Goal: Task Accomplishment & Management: Manage account settings

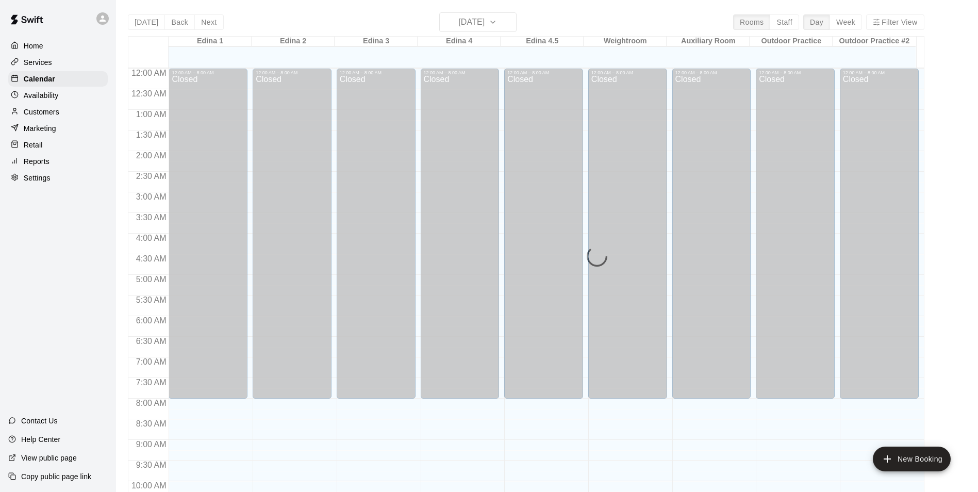
scroll to position [421, 0]
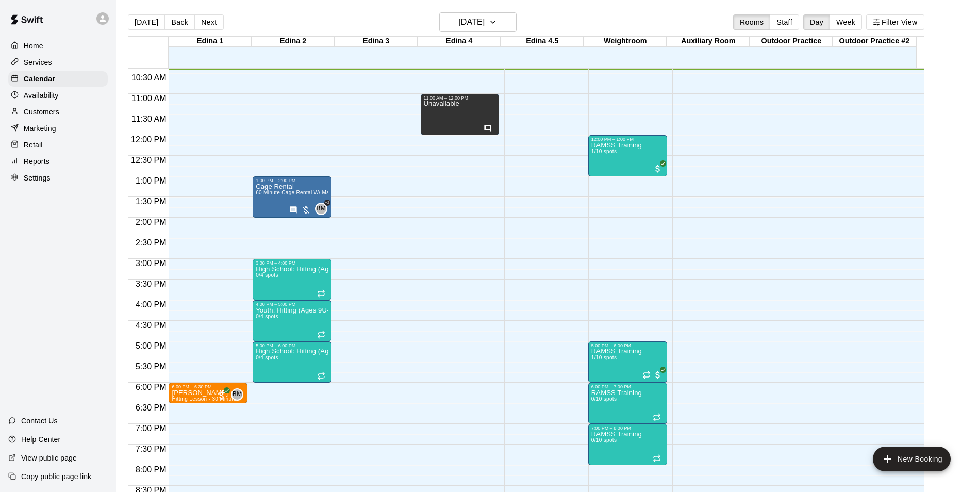
scroll to position [325, 0]
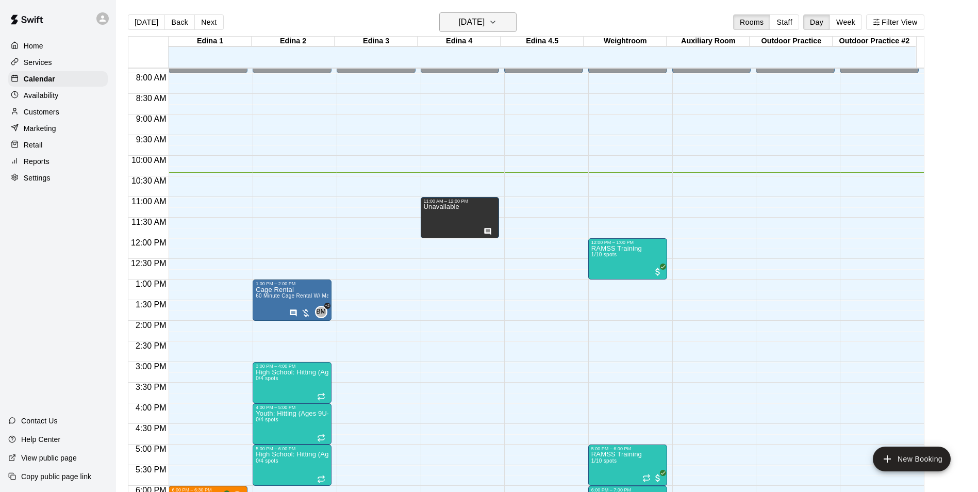
click at [463, 17] on h6 "[DATE]" at bounding box center [471, 22] width 26 height 14
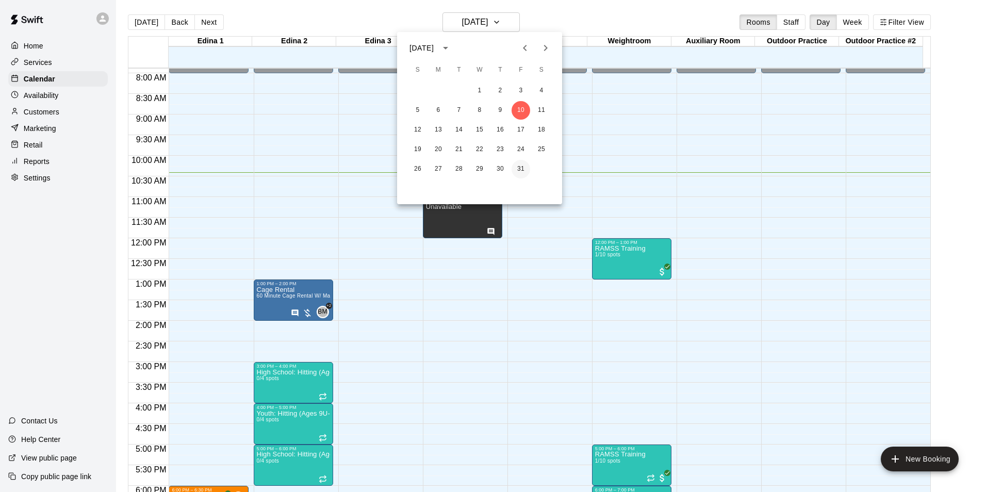
click at [518, 166] on button "31" at bounding box center [521, 169] width 19 height 19
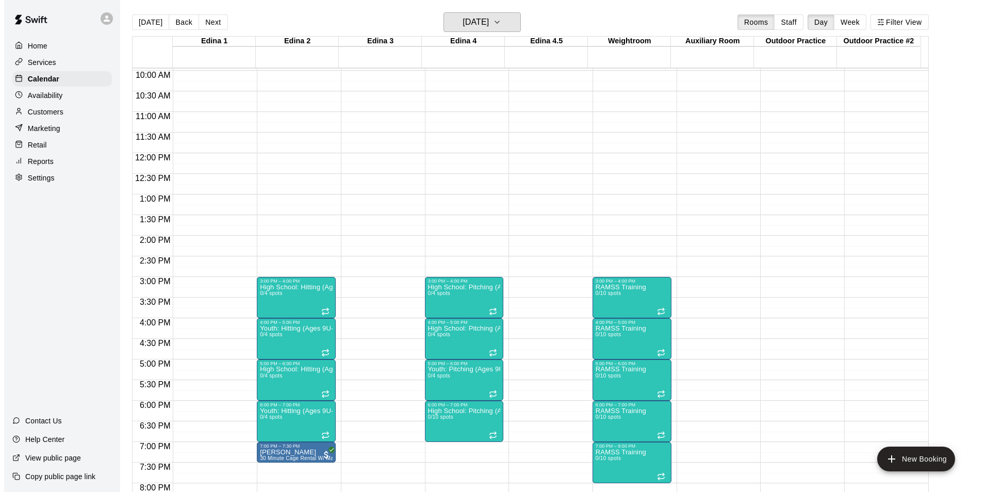
scroll to position [429, 0]
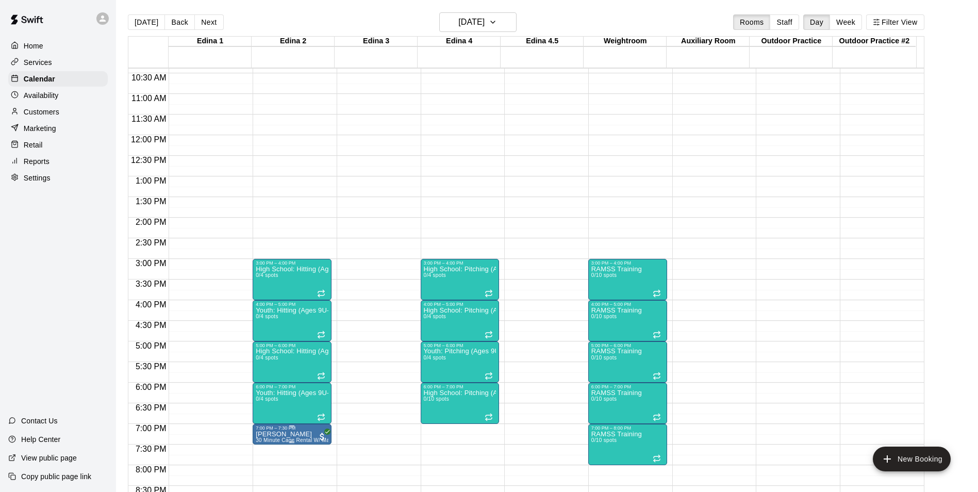
click at [283, 441] on span "30 Minute Cage Rental W/ Machine (Short Cage)" at bounding box center [316, 440] width 120 height 6
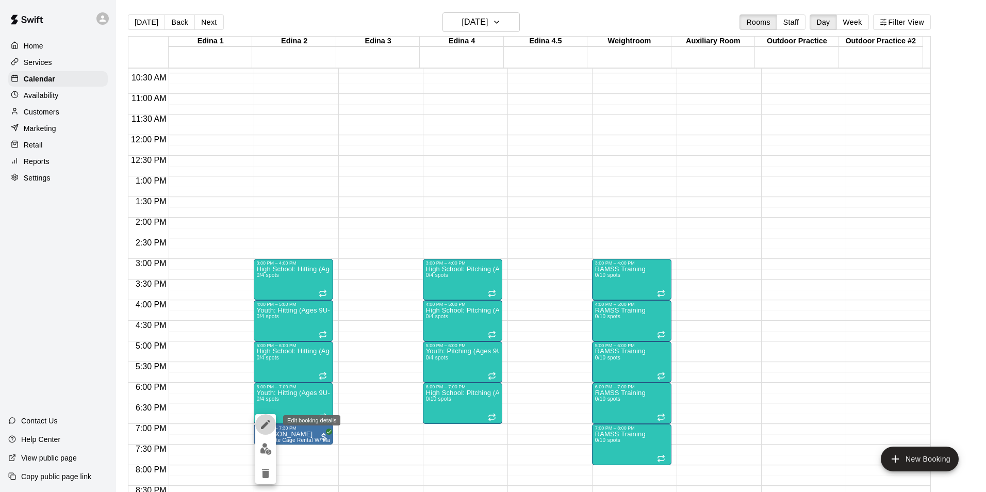
click at [268, 425] on icon "edit" at bounding box center [265, 424] width 12 height 12
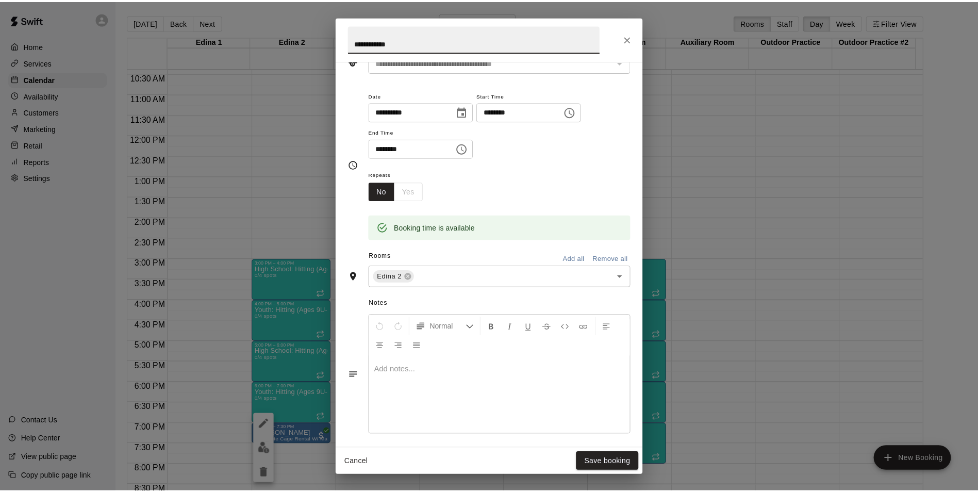
scroll to position [164, 0]
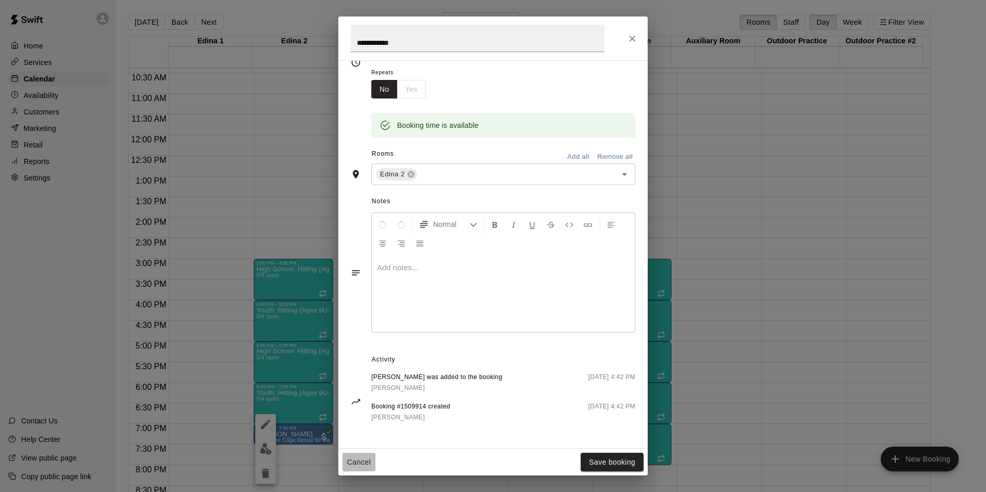
click at [364, 461] on button "Cancel" at bounding box center [358, 462] width 33 height 19
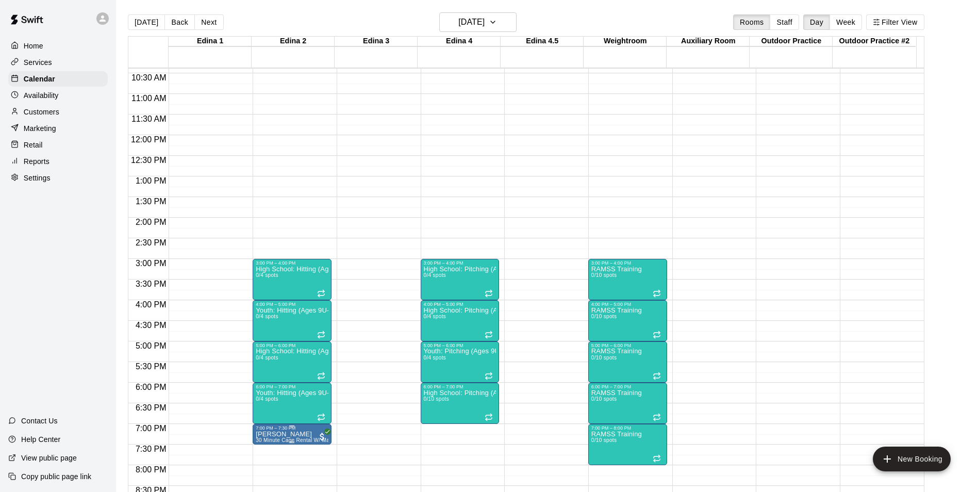
click at [314, 443] on span "30 Minute Cage Rental W/ Machine (Short Cage)" at bounding box center [316, 440] width 120 height 6
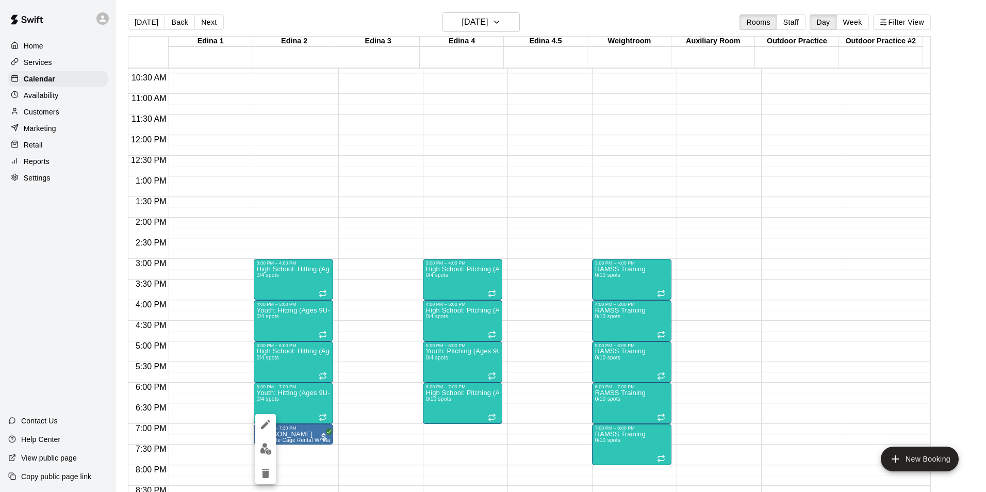
click at [350, 430] on div at bounding box center [493, 246] width 986 height 492
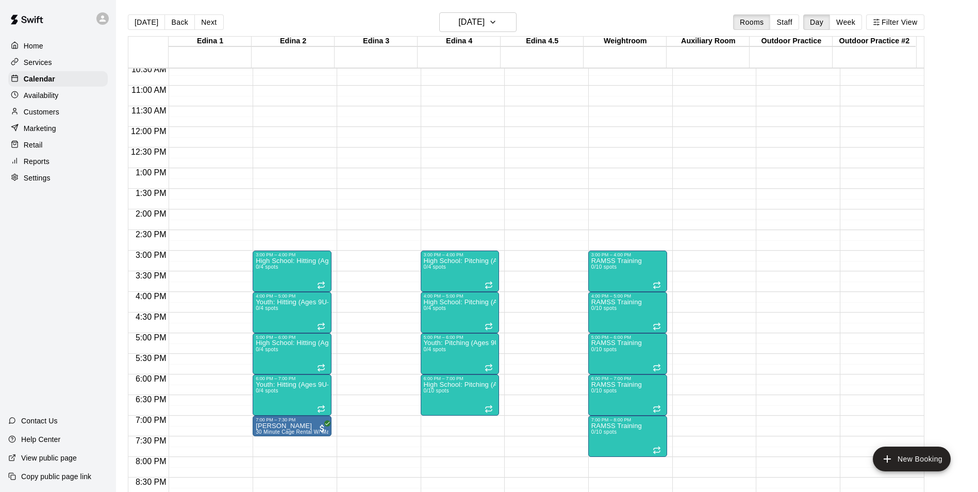
scroll to position [429, 0]
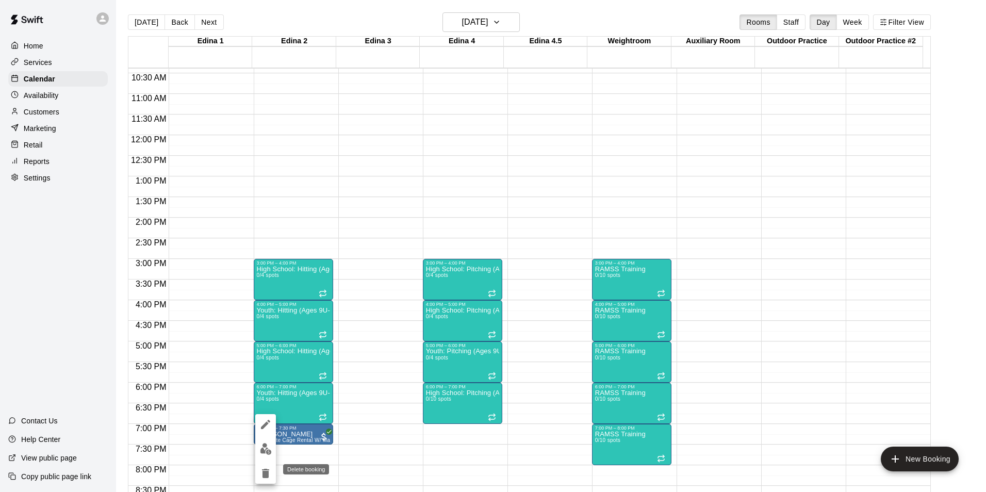
click at [266, 468] on icon "delete" at bounding box center [265, 473] width 12 height 12
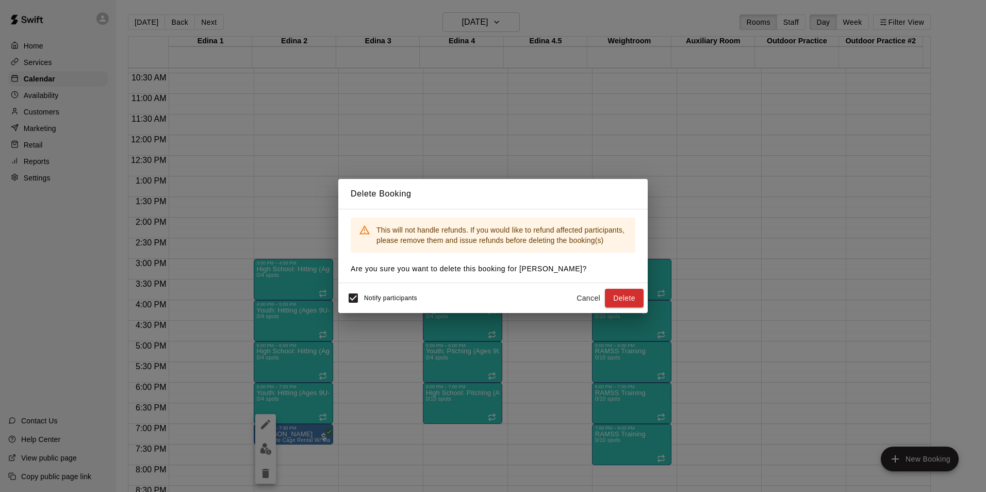
click at [589, 296] on button "Cancel" at bounding box center [588, 298] width 33 height 19
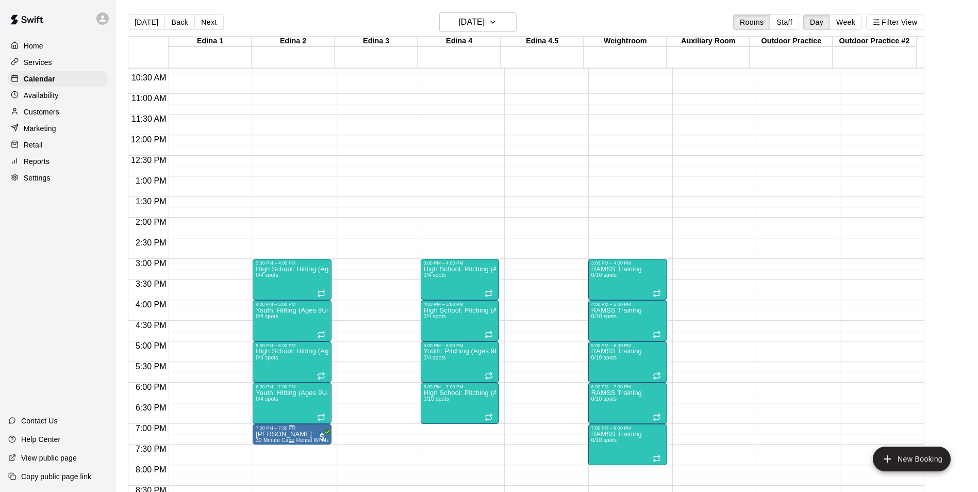
click at [295, 440] on span "30 Minute Cage Rental W/ Machine (Short Cage)" at bounding box center [316, 440] width 120 height 6
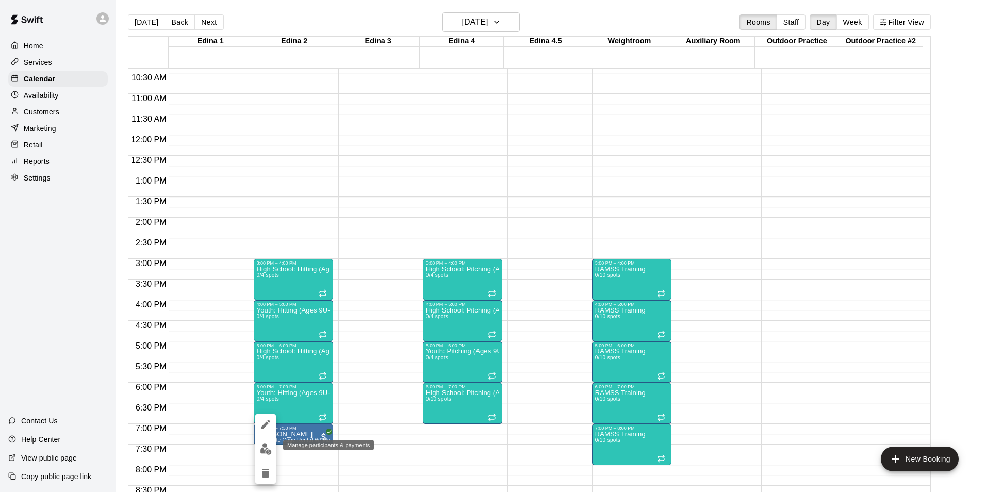
click at [264, 445] on img "edit" at bounding box center [266, 449] width 12 height 12
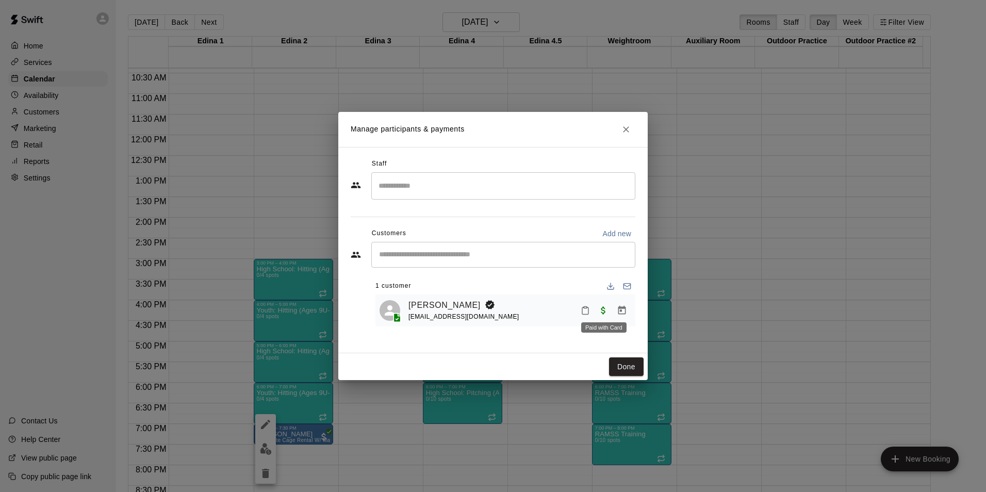
click at [602, 310] on span "Paid with Card" at bounding box center [603, 309] width 19 height 9
click at [618, 313] on icon "Manage bookings & payment" at bounding box center [622, 310] width 10 height 10
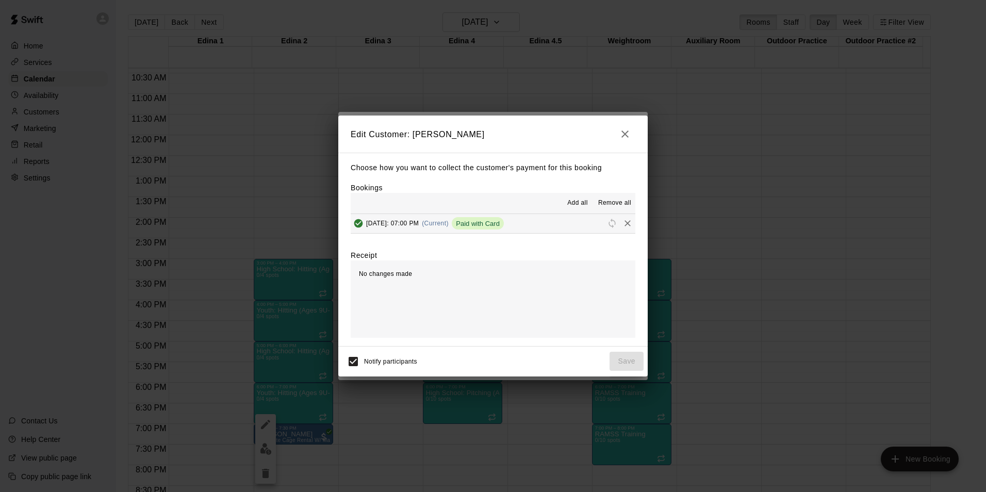
click at [485, 223] on span "Paid with Card" at bounding box center [478, 224] width 52 height 8
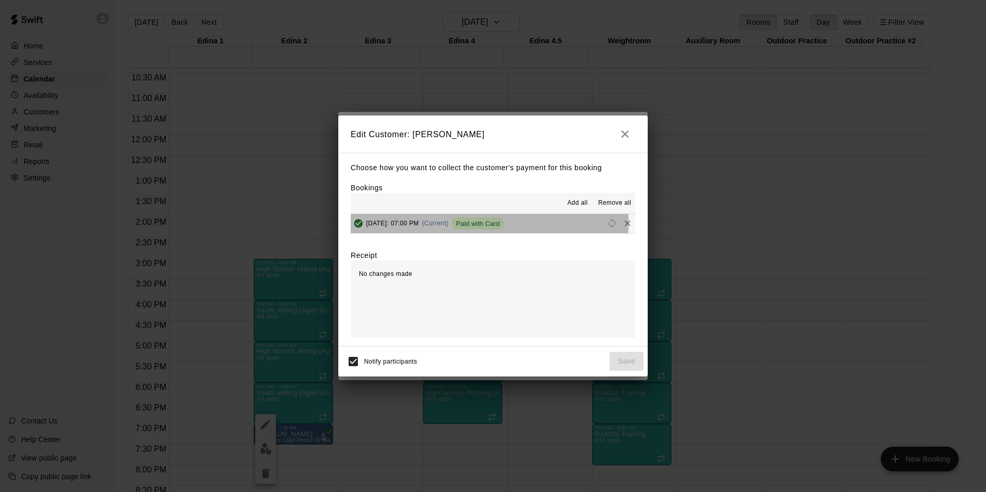
click at [419, 224] on span "Friday, October 31: 07:00 PM" at bounding box center [392, 223] width 53 height 7
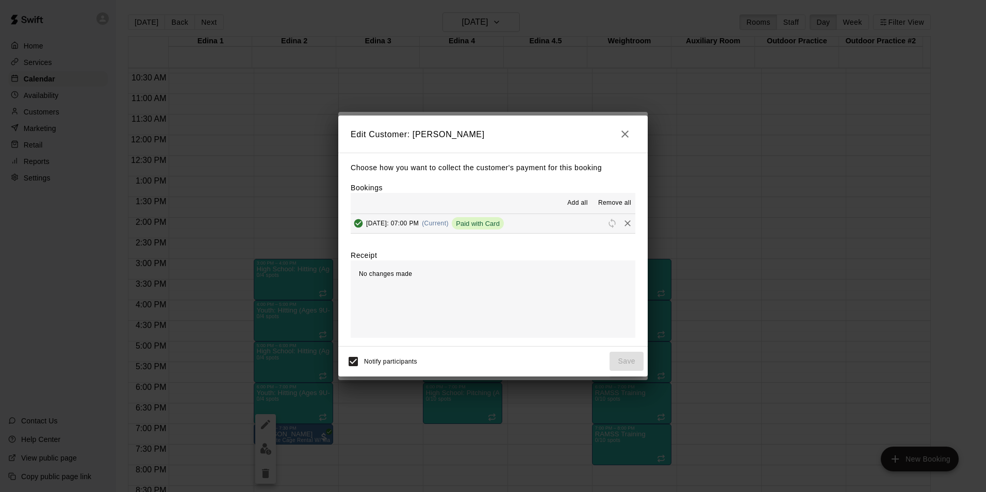
click at [449, 222] on span "(Current)" at bounding box center [435, 223] width 27 height 7
click at [378, 288] on div "No changes made" at bounding box center [493, 298] width 285 height 77
click at [626, 129] on icon "button" at bounding box center [625, 134] width 12 height 12
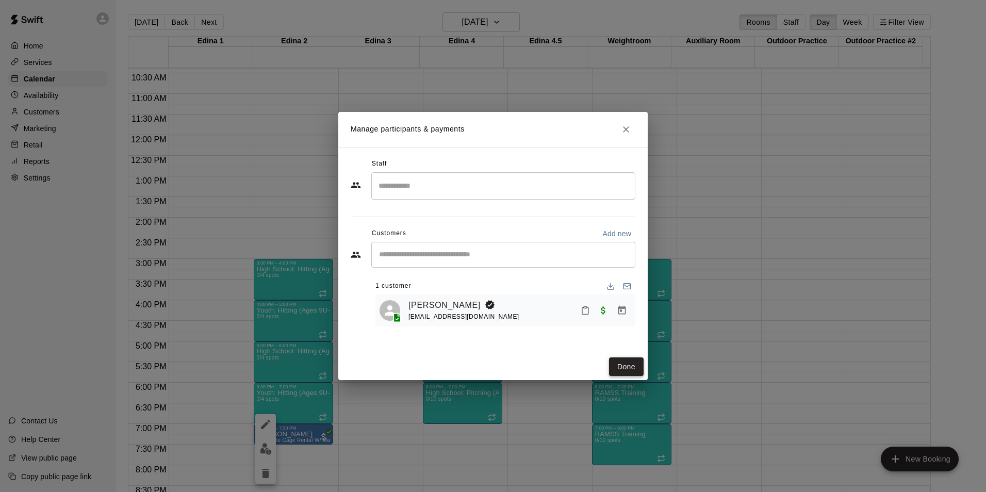
click at [627, 365] on button "Done" at bounding box center [626, 366] width 35 height 19
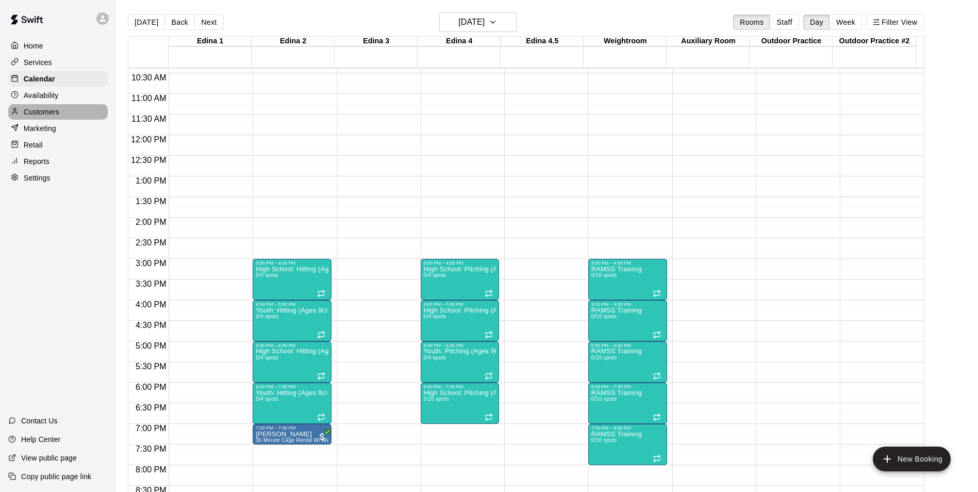
click at [50, 110] on p "Customers" at bounding box center [42, 112] width 36 height 10
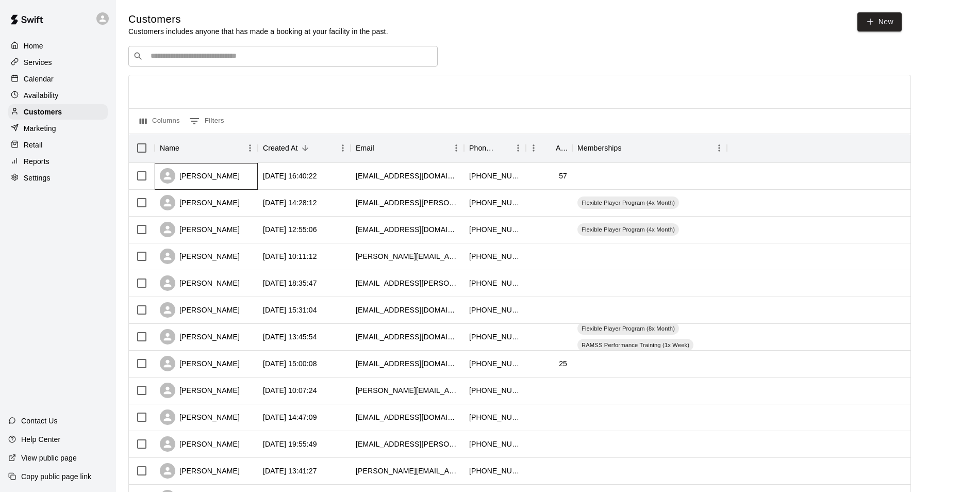
click at [225, 184] on div "Beth Winnick" at bounding box center [206, 176] width 103 height 27
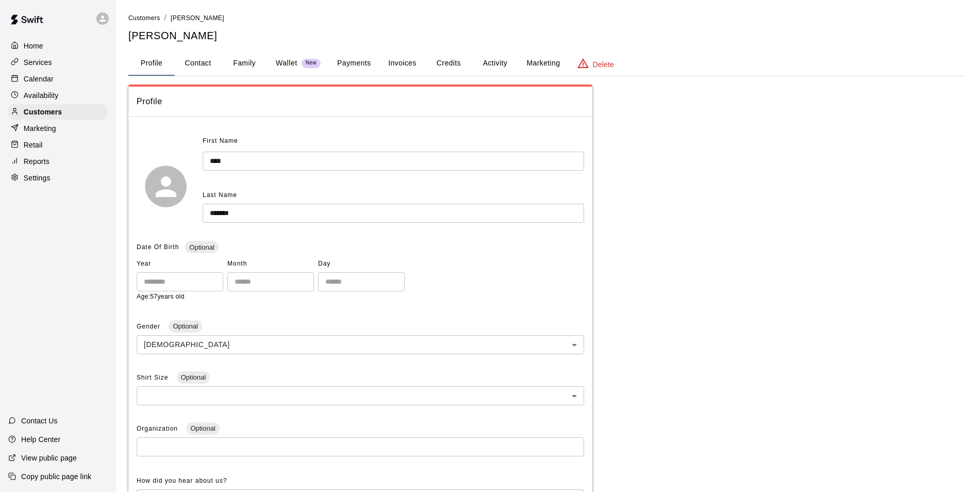
click at [367, 67] on button "Payments" at bounding box center [354, 63] width 50 height 25
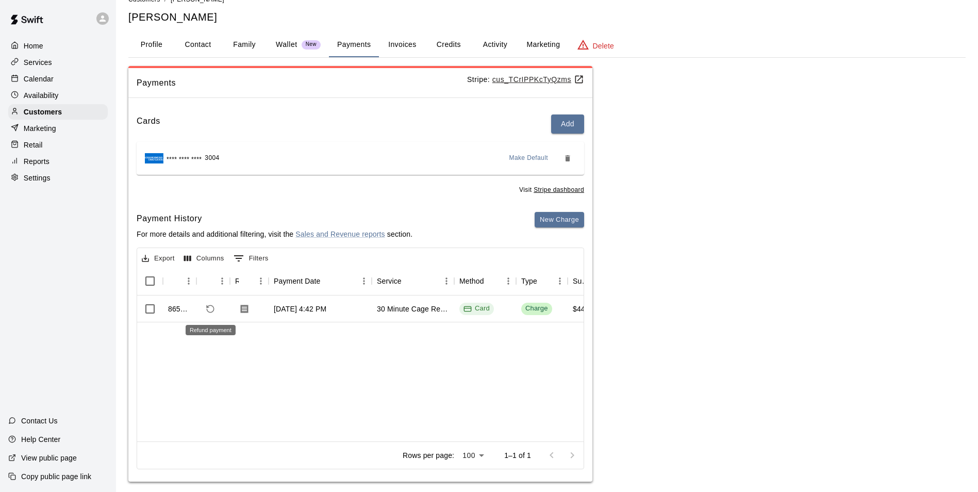
scroll to position [29, 0]
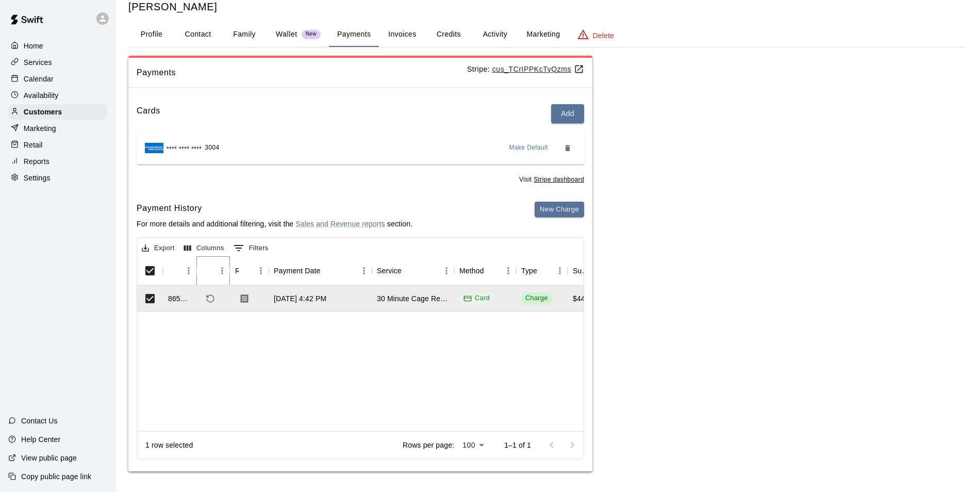
click at [208, 272] on icon "Sort" at bounding box center [208, 270] width 9 height 9
click at [224, 272] on icon "Refund" at bounding box center [230, 271] width 12 height 12
click at [223, 270] on icon "Menu" at bounding box center [222, 271] width 10 height 10
click at [237, 337] on div "865000 Oct 9, 2025, 4:42 PM 30 Minute Cage Rental W/ Machine (Short Cage) Card …" at bounding box center [830, 358] width 1387 height 146
click at [180, 299] on div "865000" at bounding box center [179, 298] width 23 height 10
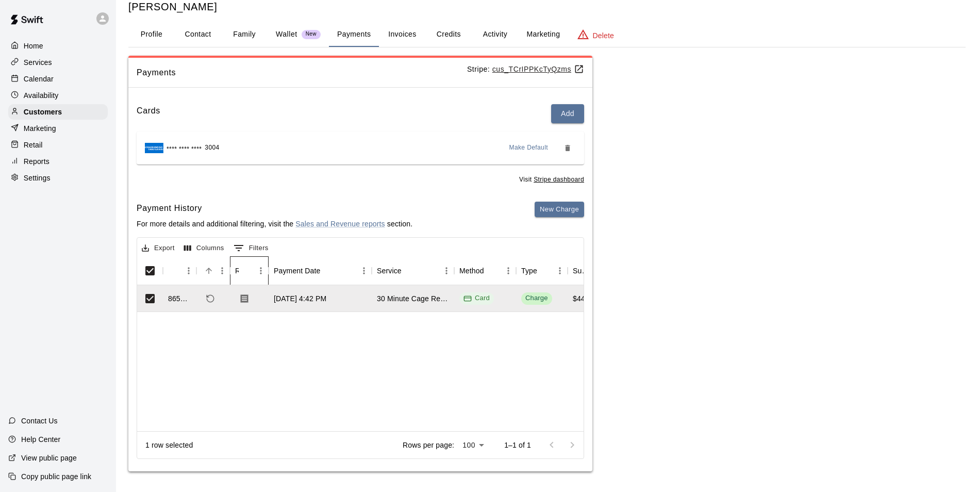
click at [264, 269] on icon "Receipt" at bounding box center [268, 271] width 12 height 12
click at [202, 269] on icon "Id" at bounding box center [196, 271] width 12 height 12
click at [205, 270] on icon "Sort" at bounding box center [208, 270] width 9 height 9
click at [224, 272] on icon "Refund" at bounding box center [230, 271] width 12 height 12
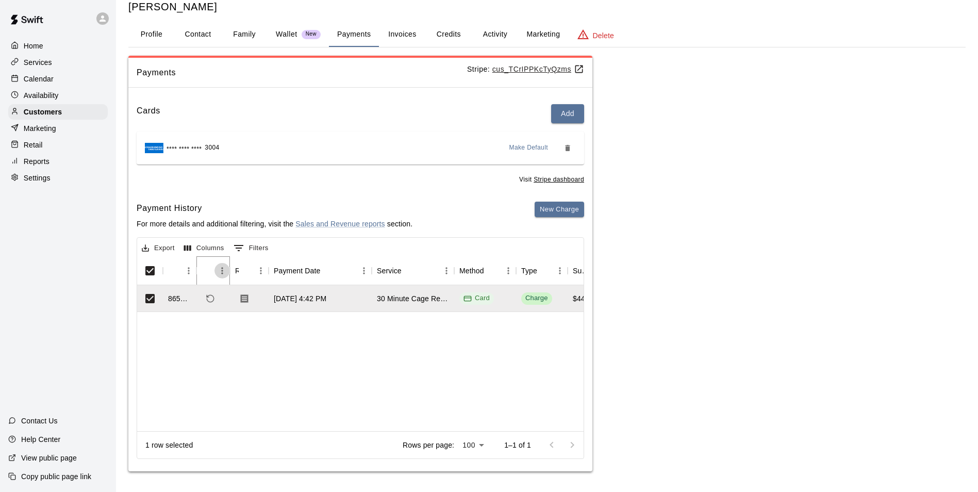
click at [222, 269] on icon "Menu" at bounding box center [222, 271] width 10 height 10
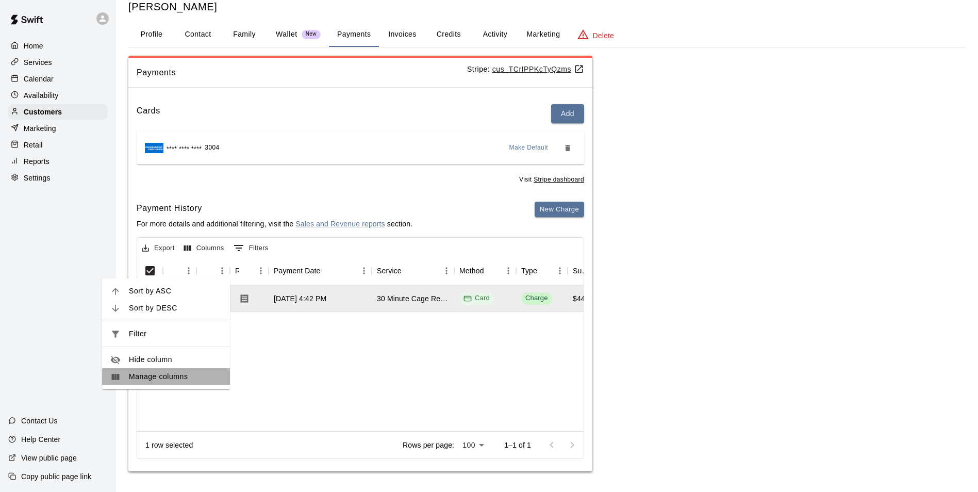
click at [126, 379] on div at bounding box center [119, 377] width 19 height 10
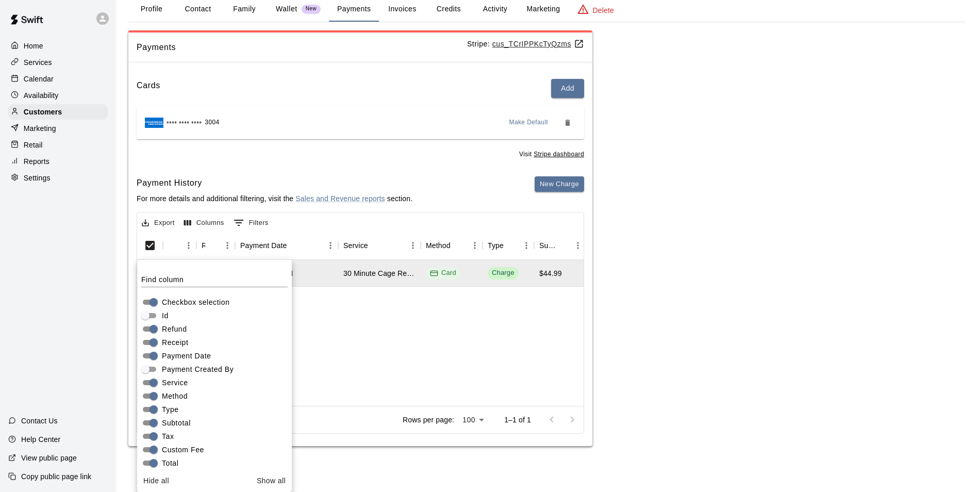
click at [316, 349] on div "Oct 9, 2025, 4:42 PM 30 Minute Cage Rental W/ Machine (Short Cage) Card Charge …" at bounding box center [814, 333] width 1354 height 146
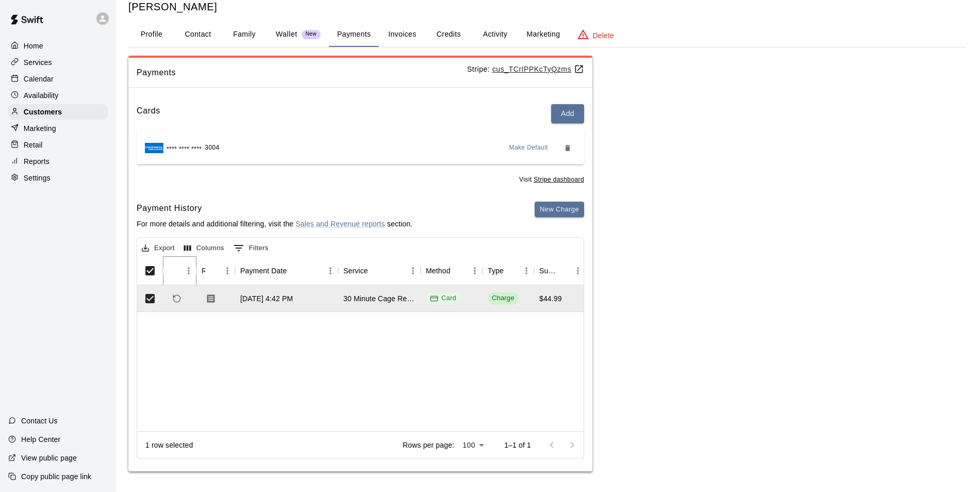
click at [174, 269] on icon "Sort" at bounding box center [175, 271] width 6 height 6
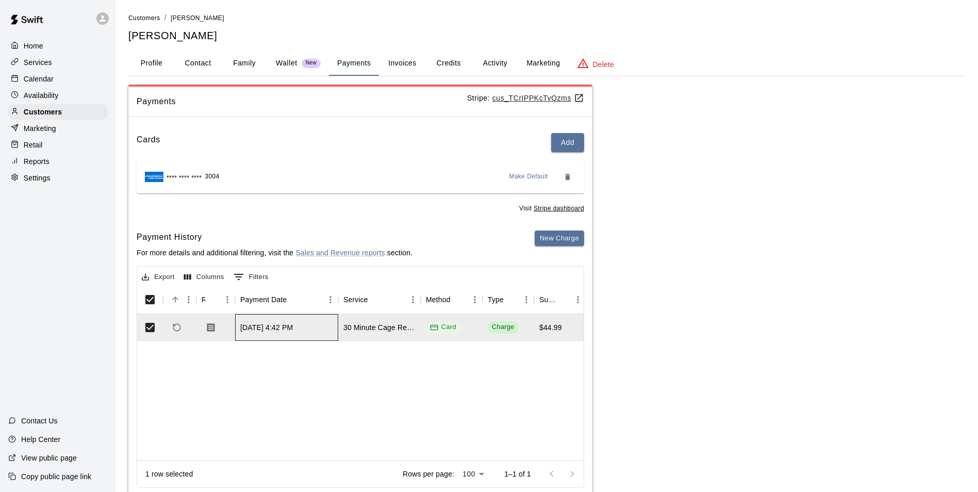
click at [245, 322] on div "Oct 9, 2025, 4:42 PM" at bounding box center [266, 327] width 53 height 10
click at [357, 301] on div "Service" at bounding box center [355, 299] width 25 height 29
click at [175, 328] on icon "Refund payment" at bounding box center [176, 327] width 9 height 9
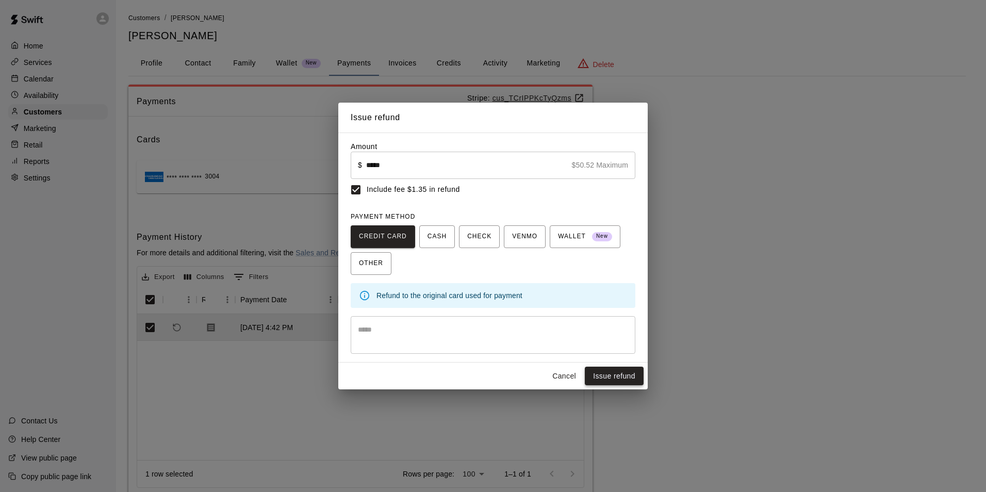
click at [606, 383] on button "Issue refund" at bounding box center [614, 376] width 59 height 19
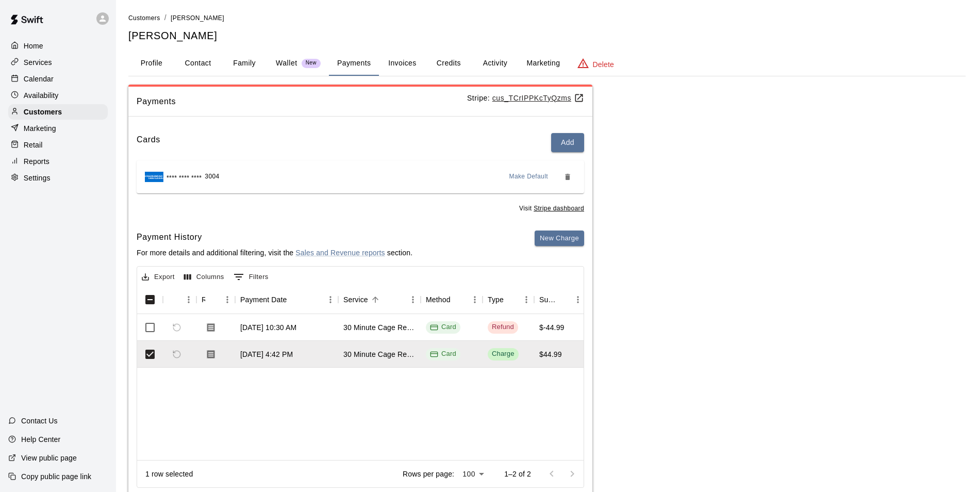
click at [37, 73] on div "Calendar" at bounding box center [58, 78] width 100 height 15
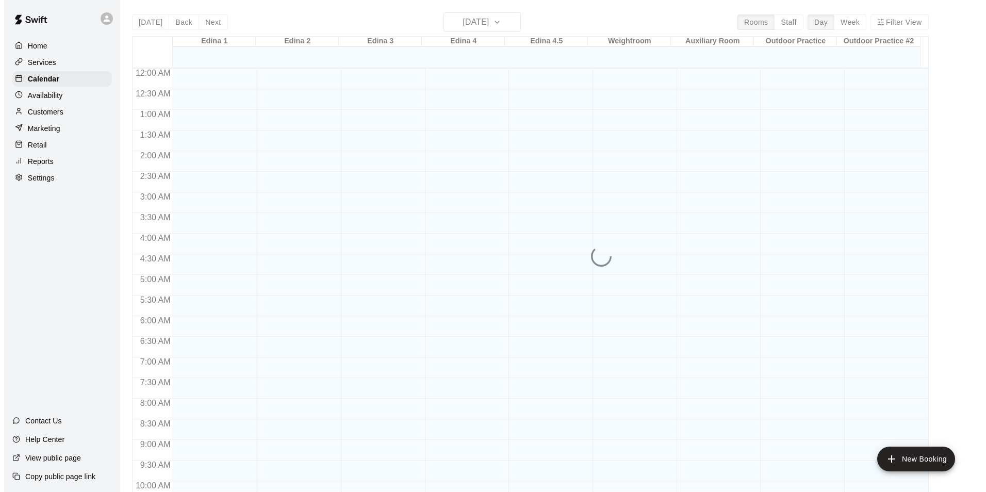
scroll to position [434, 0]
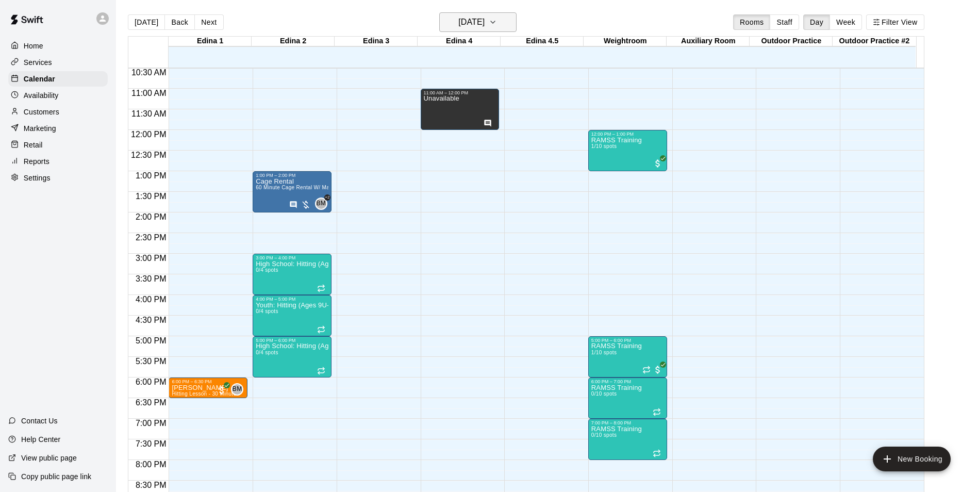
click at [514, 26] on button "[DATE]" at bounding box center [477, 22] width 77 height 20
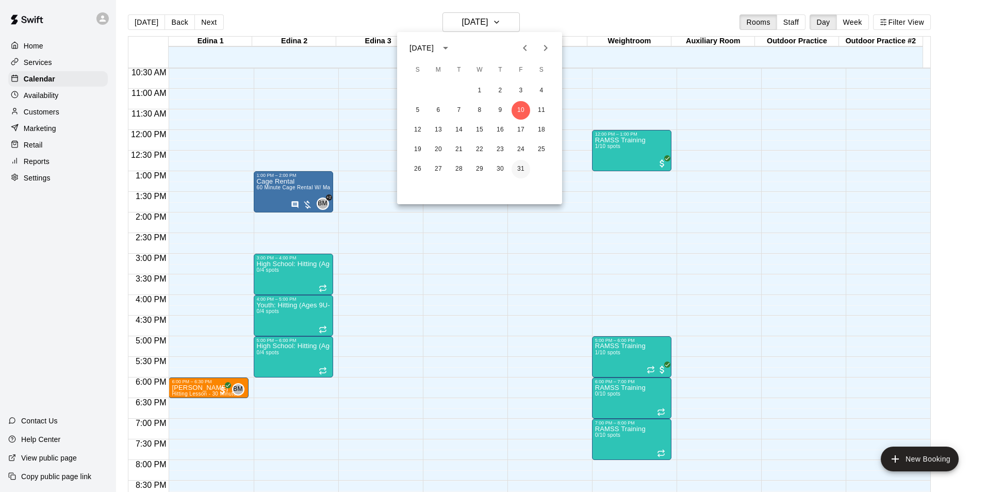
click at [518, 170] on button "31" at bounding box center [521, 169] width 19 height 19
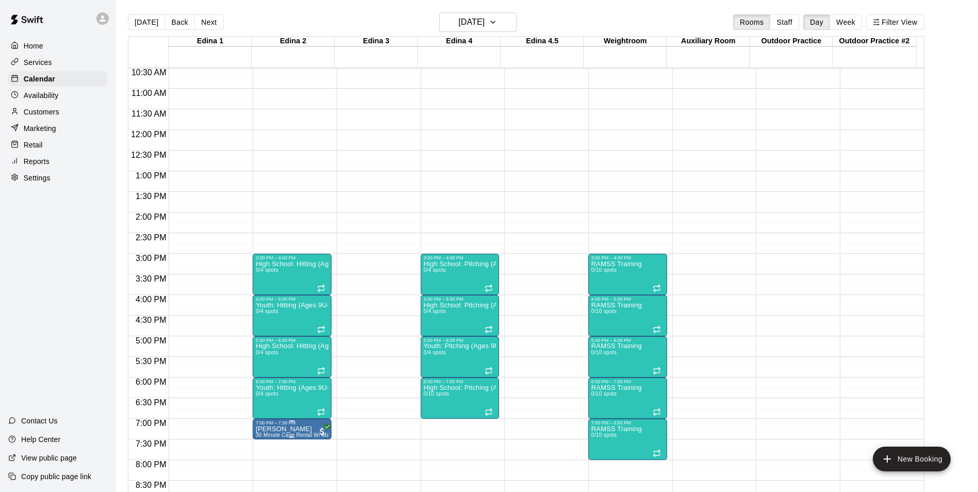
click at [309, 425] on div "7:00 PM – 7:30 PM" at bounding box center [292, 422] width 73 height 5
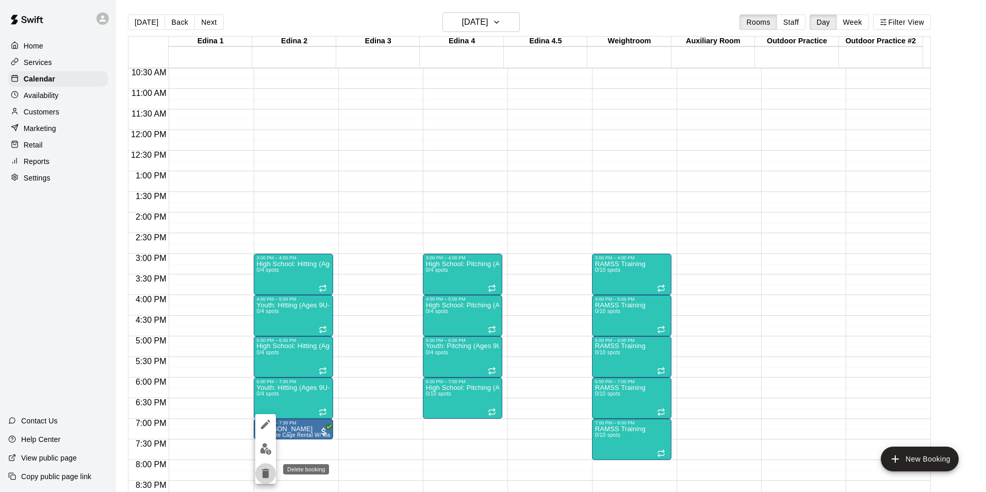
click at [262, 475] on icon "delete" at bounding box center [265, 473] width 12 height 12
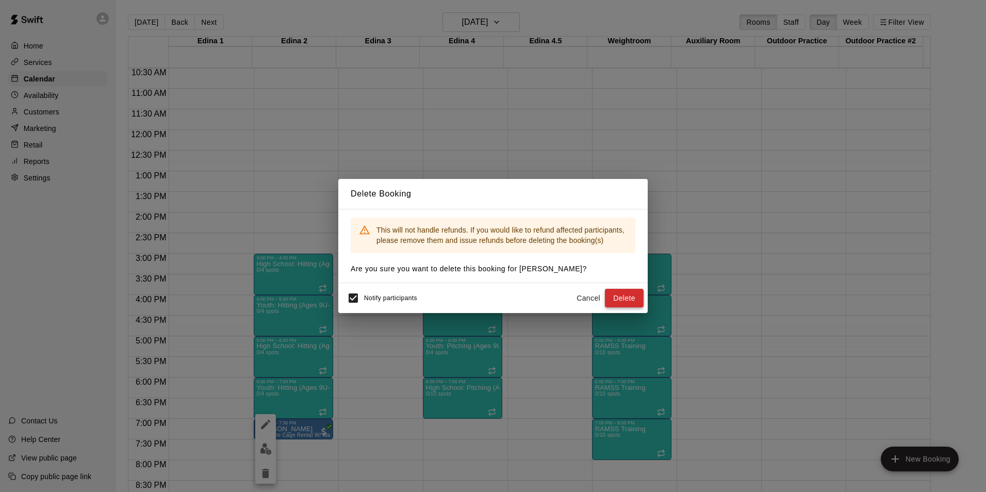
click at [616, 298] on button "Delete" at bounding box center [624, 298] width 39 height 19
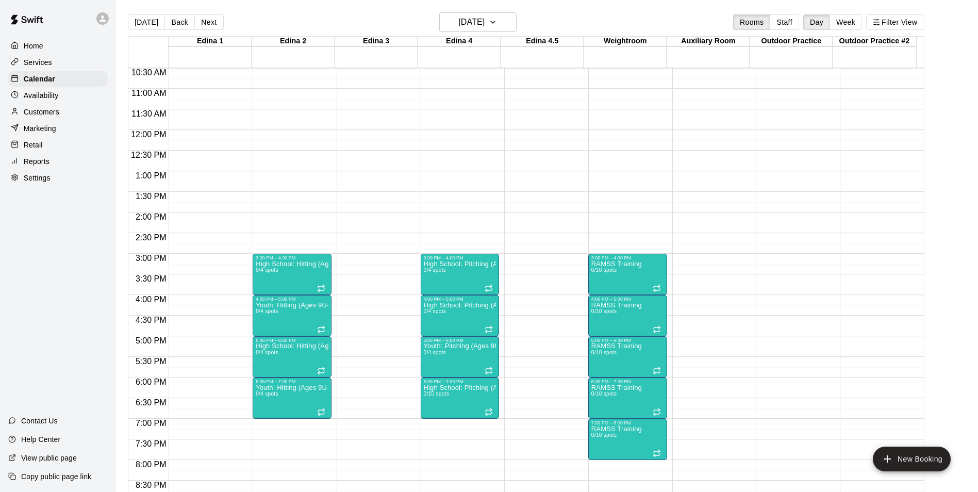
click at [305, 424] on div "12:00 AM – 8:00 AM Closed 3:00 PM – 4:00 PM High School: Hitting (Ages 14U-18U)…" at bounding box center [292, 130] width 79 height 990
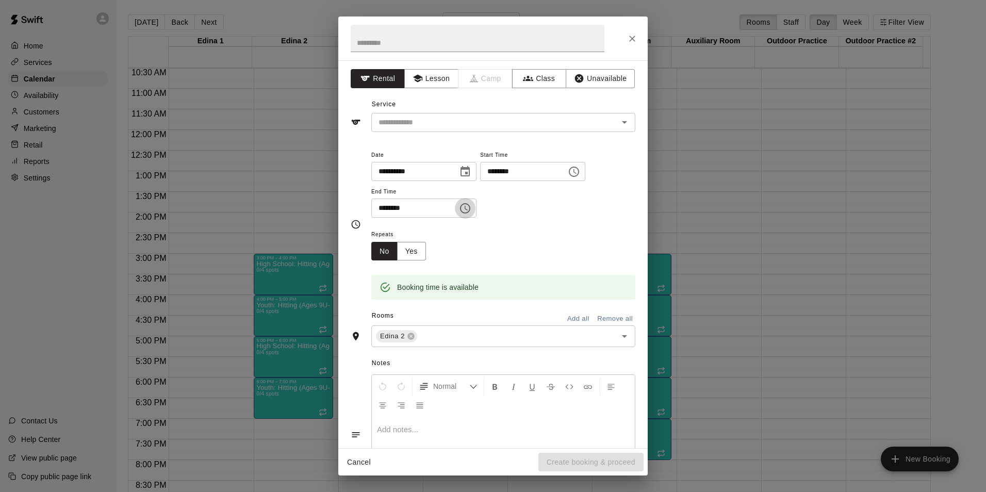
click at [470, 209] on icon "Choose time, selected time is 7:30 PM" at bounding box center [465, 208] width 10 height 10
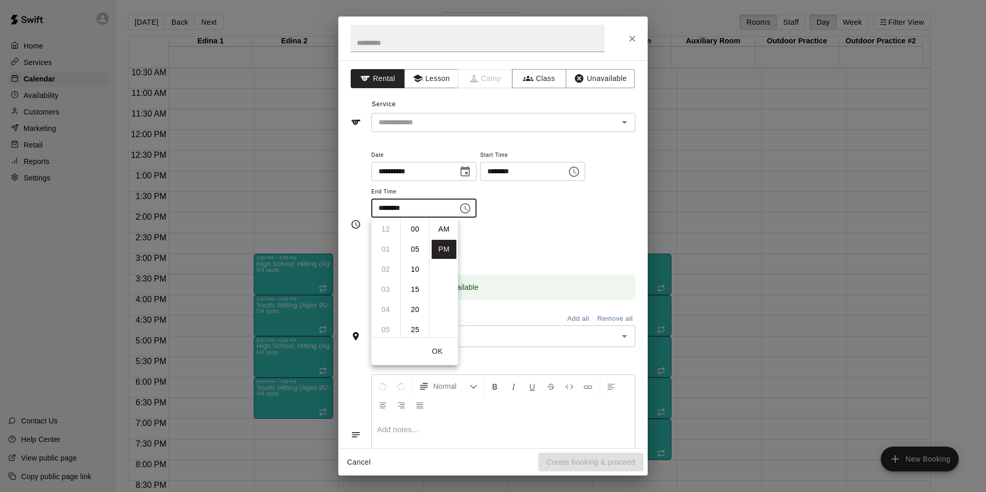
scroll to position [19, 0]
click at [388, 250] on li "08" at bounding box center [385, 249] width 25 height 19
click at [410, 226] on li "00" at bounding box center [415, 229] width 25 height 19
type input "********"
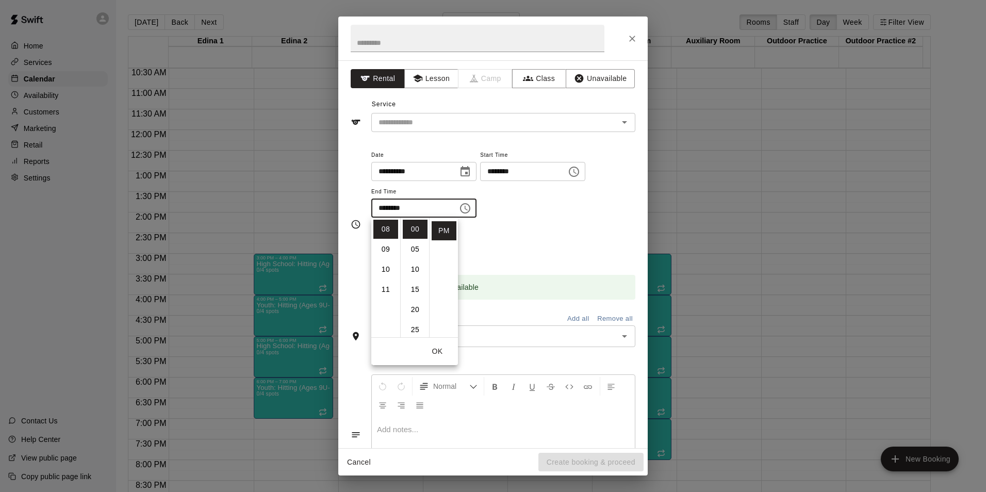
click at [402, 136] on div "**********" at bounding box center [492, 254] width 309 height 388
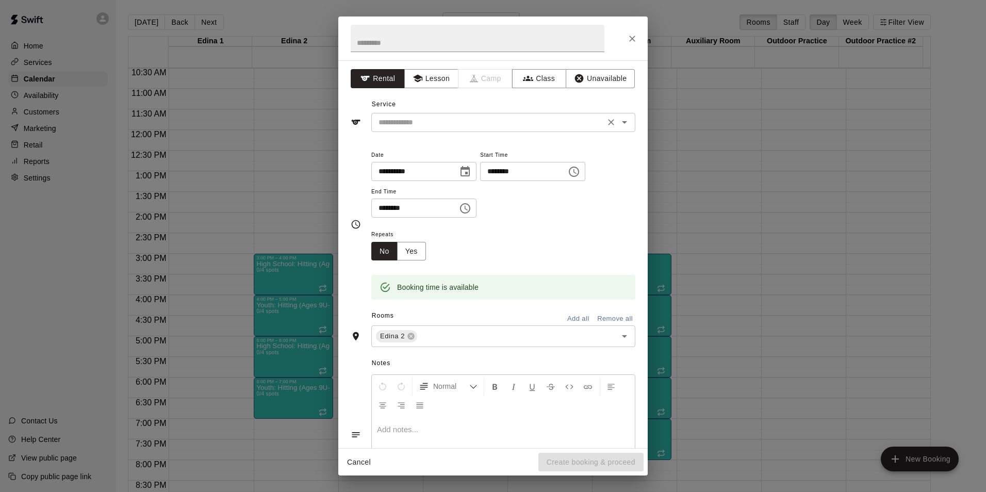
click at [402, 130] on div "​" at bounding box center [503, 122] width 264 height 19
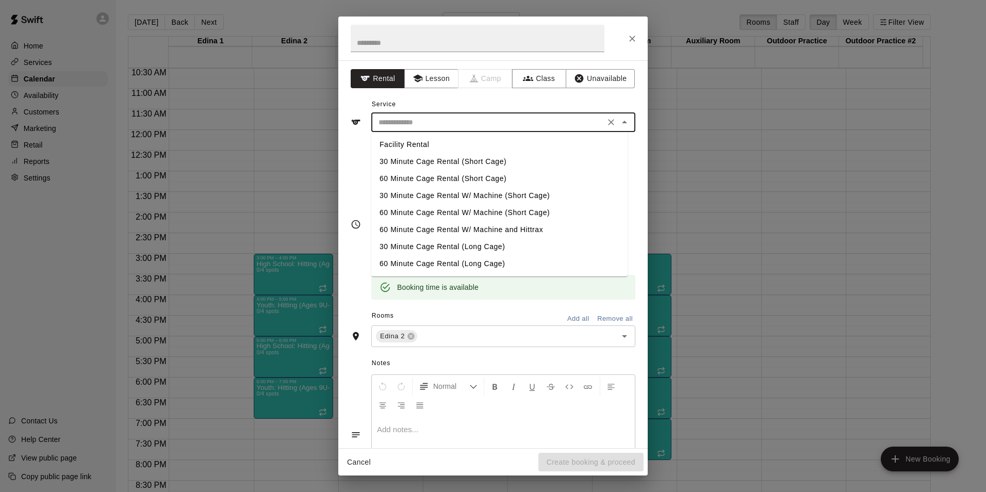
click at [400, 210] on li "60 Minute Cage Rental W/ Machine (Short Cage)" at bounding box center [499, 212] width 256 height 17
type input "**********"
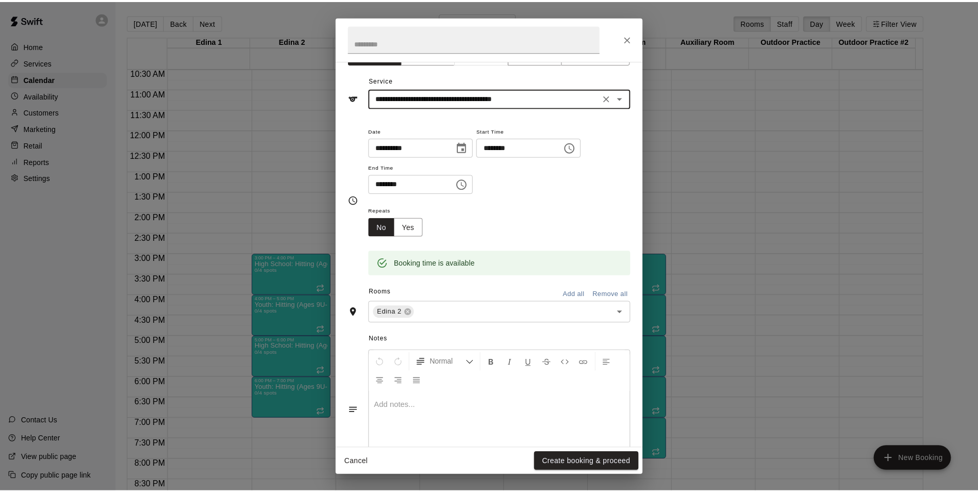
scroll to position [65, 0]
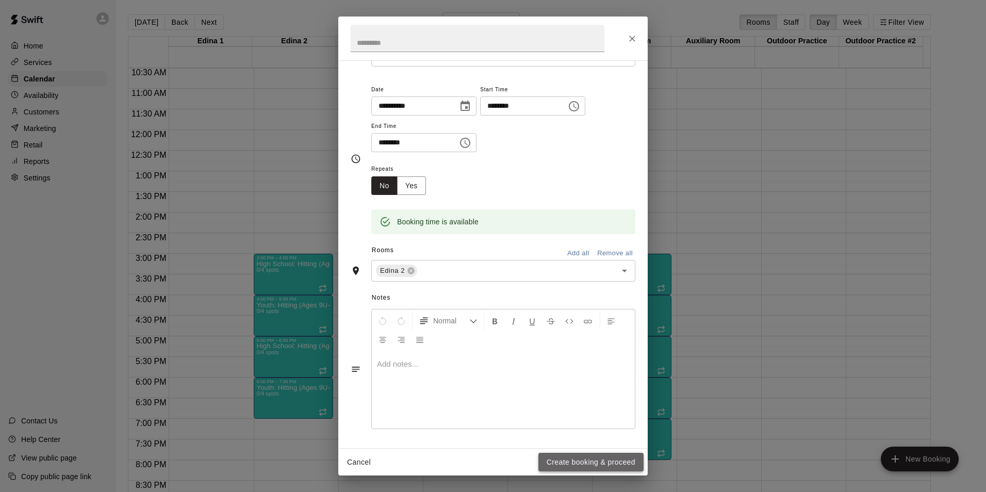
click at [566, 464] on button "Create booking & proceed" at bounding box center [590, 462] width 105 height 19
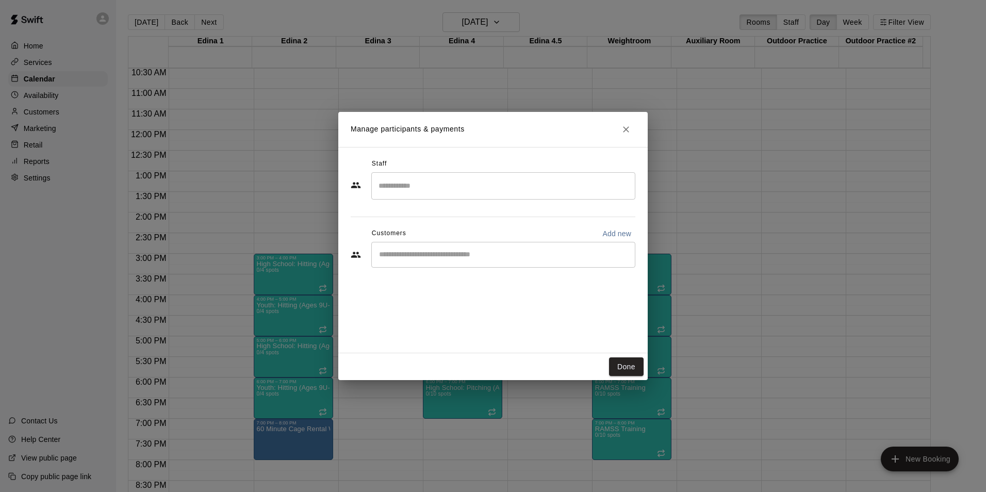
click at [436, 184] on input "Search staff" at bounding box center [503, 186] width 255 height 18
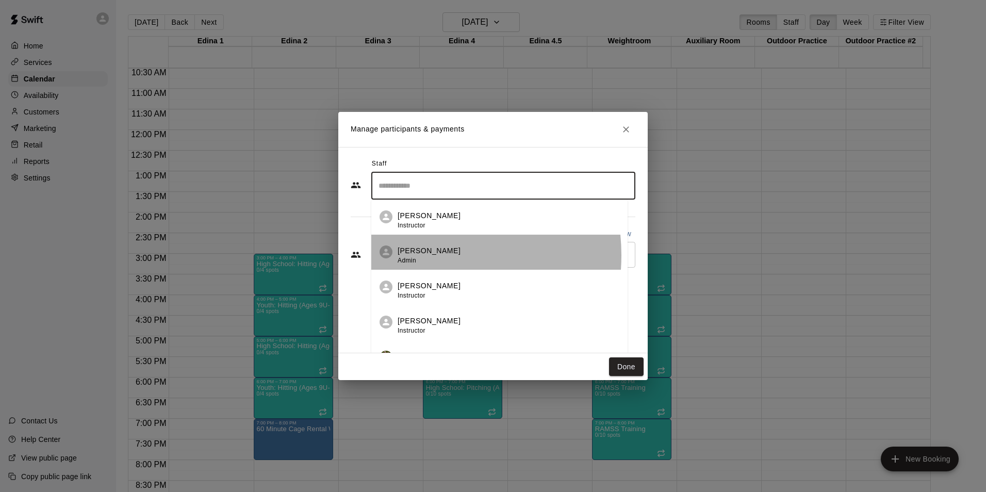
click at [414, 255] on div "Brett Milazzo Admin" at bounding box center [429, 255] width 63 height 20
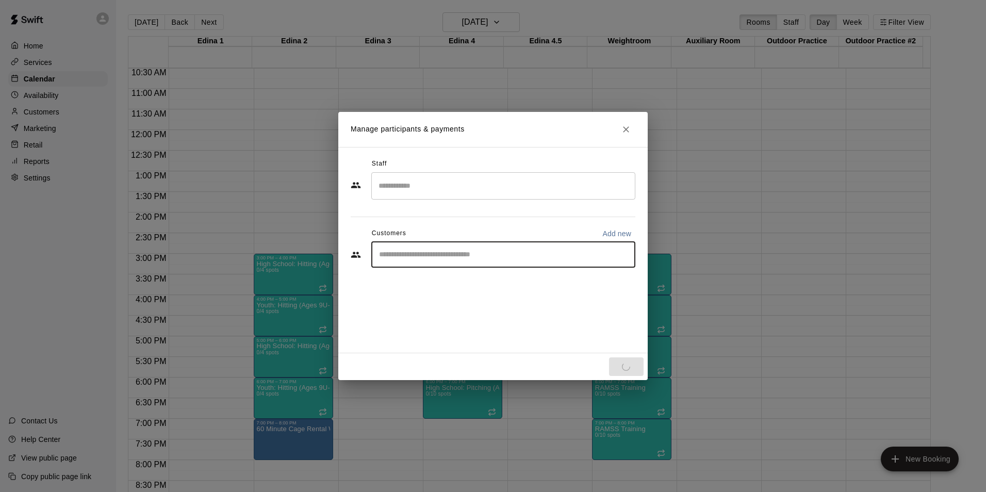
click at [414, 250] on input "Start typing to search customers..." at bounding box center [503, 255] width 255 height 10
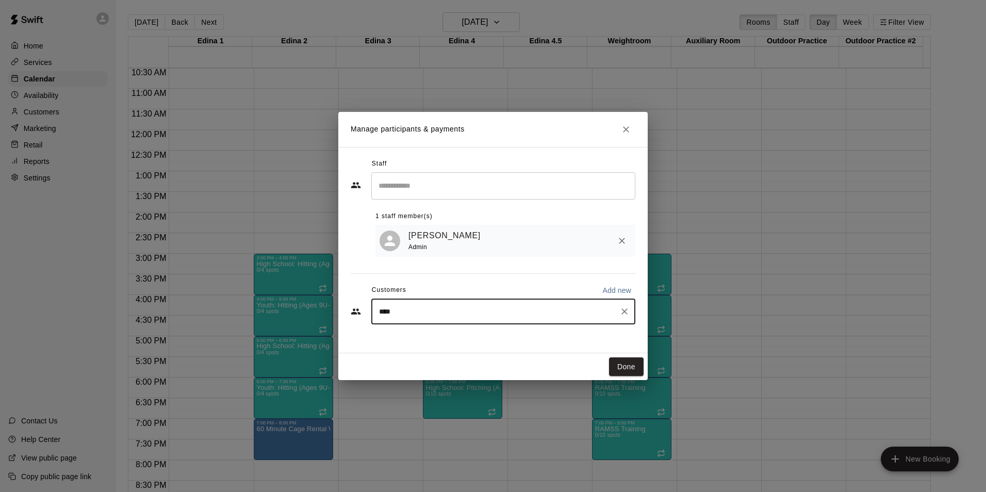
type input "***"
click at [426, 347] on span "stopherites@gmail.com" at bounding box center [455, 347] width 111 height 7
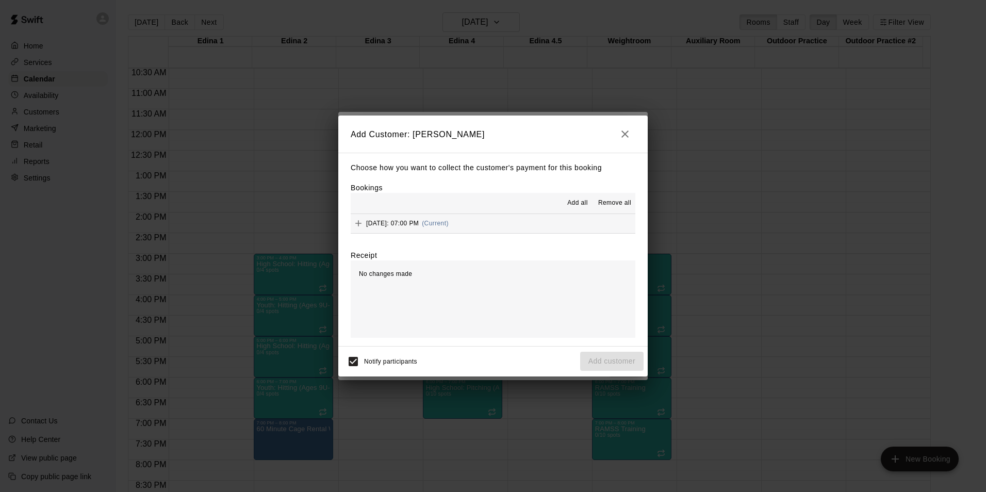
click at [386, 226] on span "Friday, October 31: 07:00 PM" at bounding box center [392, 223] width 53 height 7
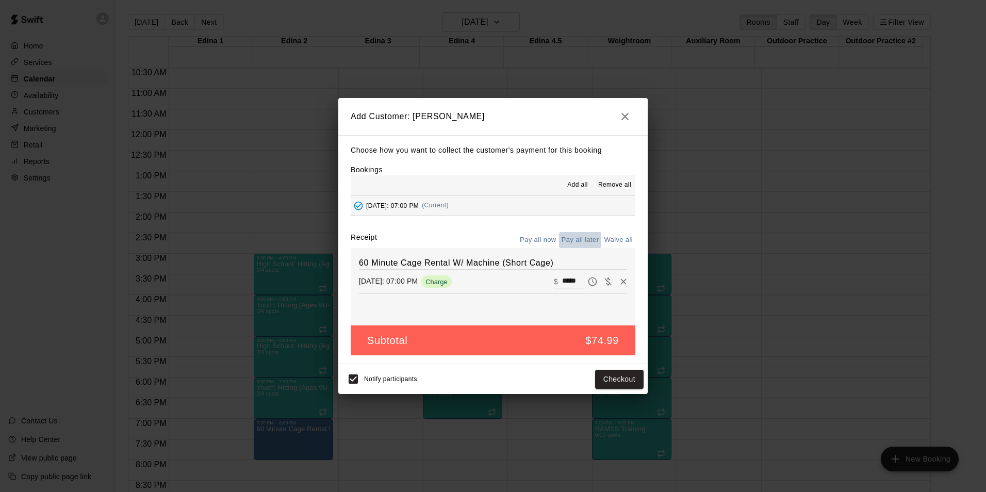
click at [580, 238] on button "Pay all later" at bounding box center [580, 240] width 43 height 16
click at [541, 238] on button "Pay all now" at bounding box center [538, 240] width 42 height 16
click at [544, 240] on button "Pay all now" at bounding box center [538, 240] width 42 height 16
click at [571, 243] on button "Pay all later" at bounding box center [580, 240] width 43 height 16
click at [531, 241] on button "Pay all now" at bounding box center [538, 240] width 42 height 16
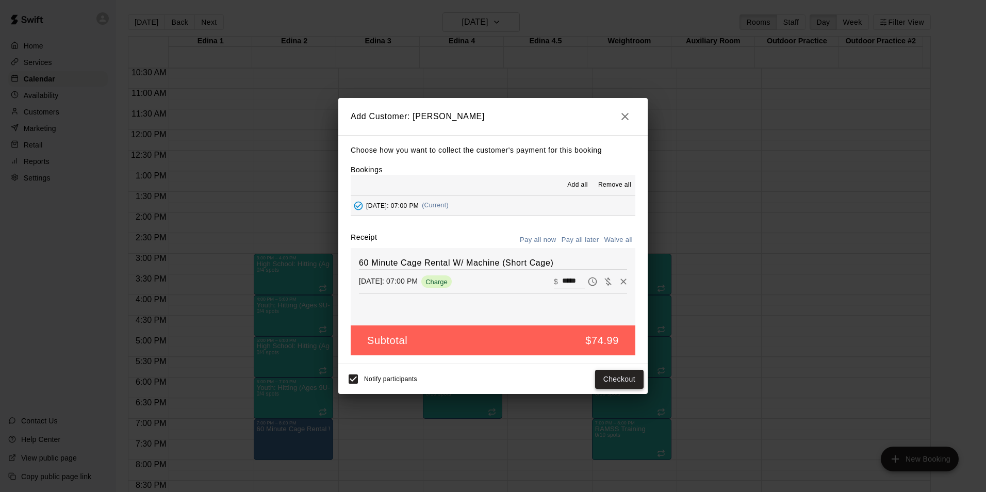
click at [628, 379] on button "Checkout" at bounding box center [619, 379] width 48 height 19
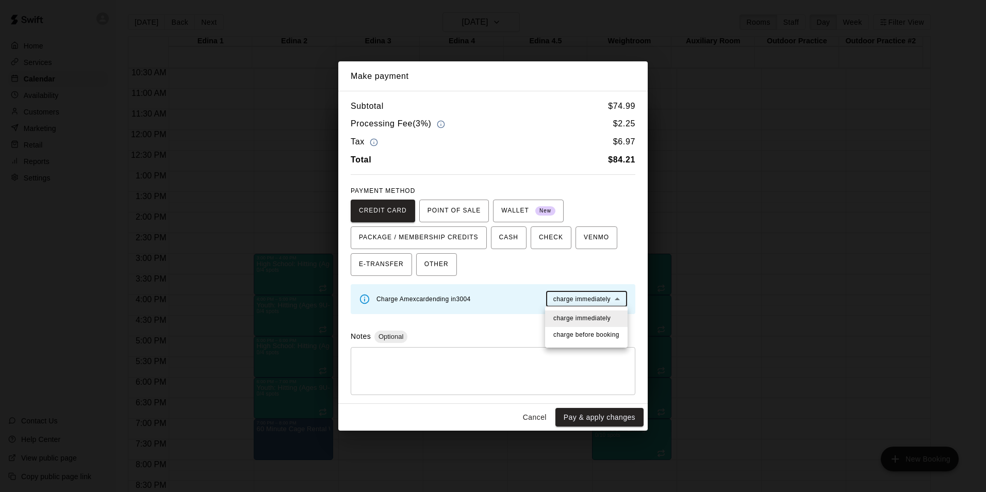
click at [572, 301] on body "Home Services Calendar Availability Customers Marketing Retail Reports Settings…" at bounding box center [493, 254] width 986 height 508
click at [574, 340] on li "charge before booking" at bounding box center [586, 335] width 83 height 17
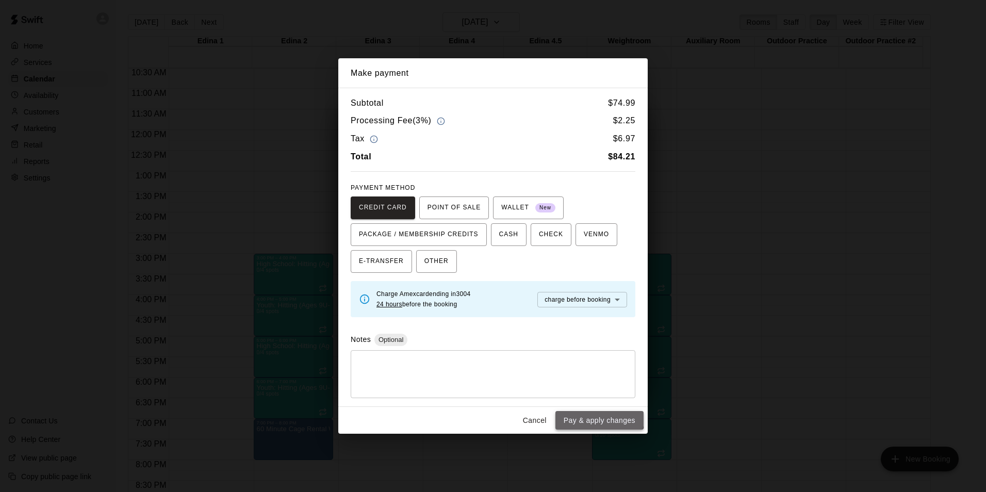
click at [591, 415] on button "Pay & apply changes" at bounding box center [599, 420] width 88 height 19
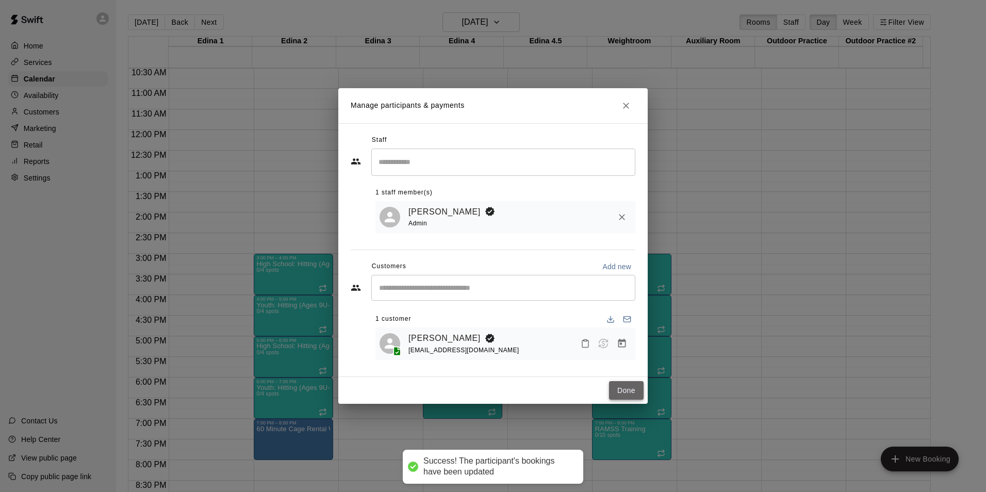
click at [627, 394] on button "Done" at bounding box center [626, 390] width 35 height 19
